Goal: Transaction & Acquisition: Purchase product/service

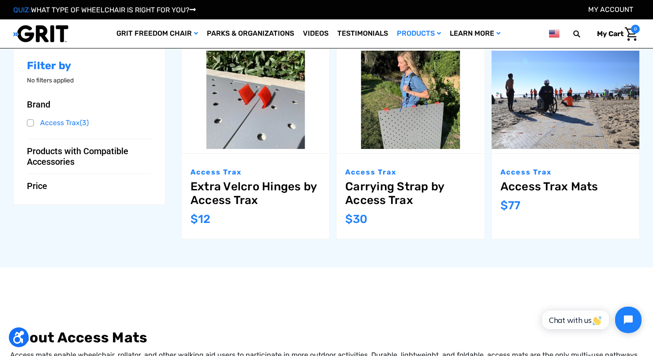
scroll to position [65, 0]
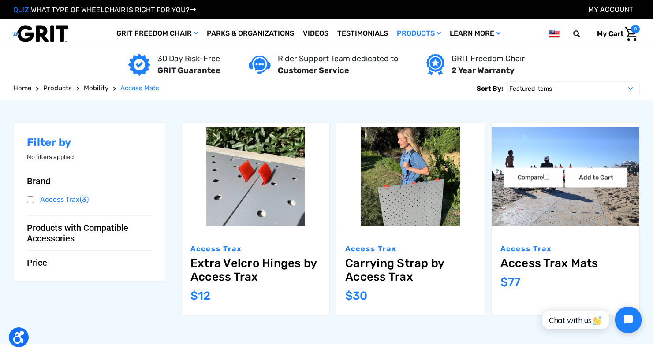
click at [551, 264] on link "Access Trax Mats" at bounding box center [566, 264] width 130 height 14
